Goal: Use online tool/utility: Utilize a website feature to perform a specific function

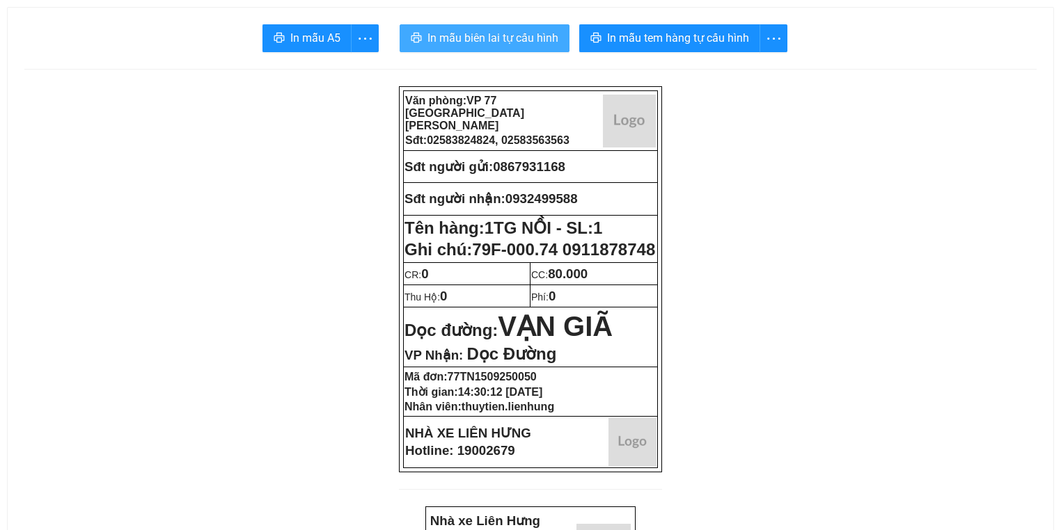
click at [548, 34] on span "In mẫu biên lai tự cấu hình" at bounding box center [492, 37] width 131 height 17
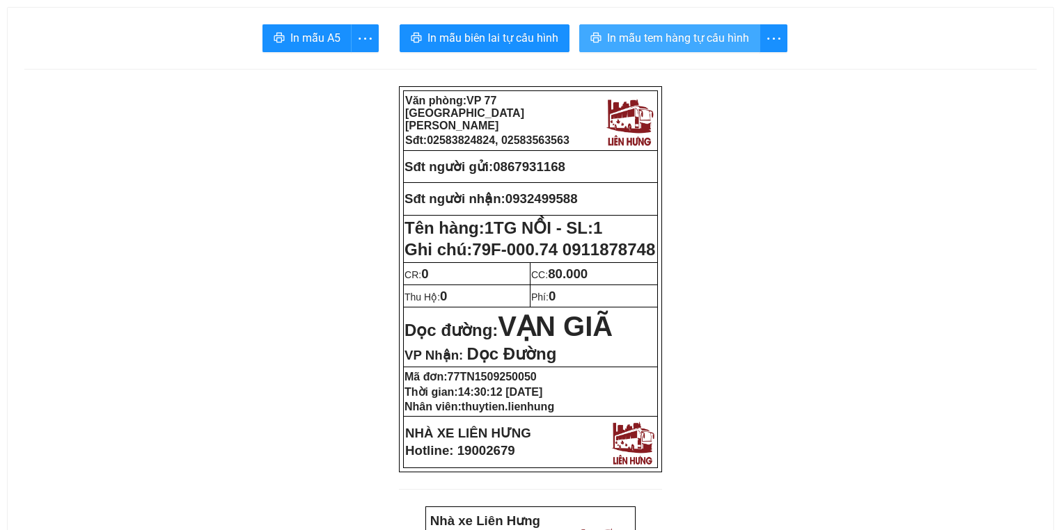
click at [677, 31] on span "In mẫu tem hàng tự cấu hình" at bounding box center [678, 37] width 142 height 17
